Goal: Find specific page/section: Find specific page/section

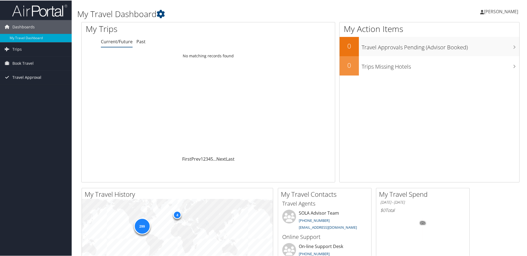
click at [22, 74] on span "Travel Approval" at bounding box center [26, 77] width 29 height 14
click at [23, 94] on link "Approved Trips" at bounding box center [36, 96] width 72 height 8
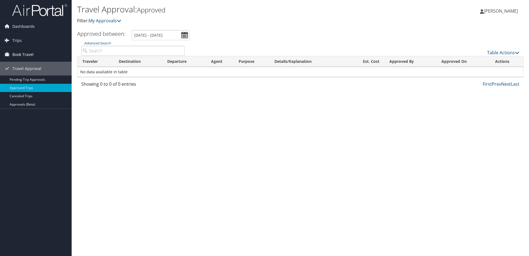
click at [22, 55] on span "Book Travel" at bounding box center [22, 55] width 21 height 14
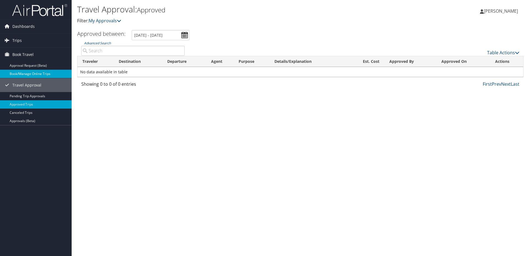
click at [15, 76] on link "Book/Manage Online Trips" at bounding box center [36, 74] width 72 height 8
